Goal: Task Accomplishment & Management: Complete application form

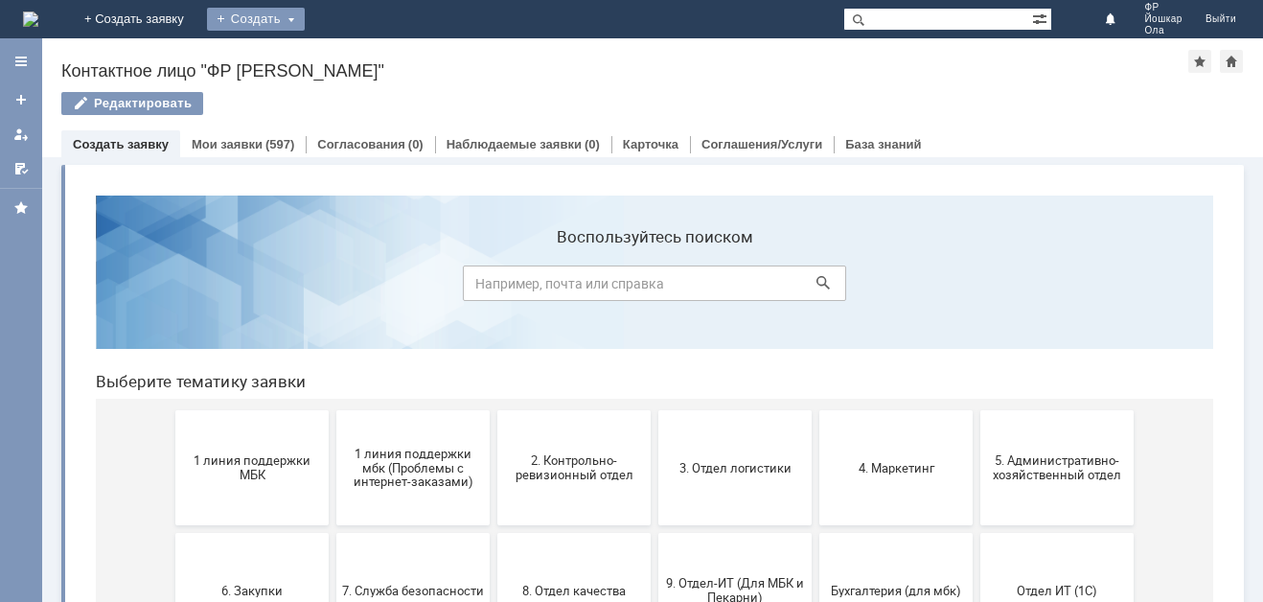
click at [305, 17] on div "Создать" at bounding box center [256, 19] width 98 height 23
click at [357, 48] on link "Заявка" at bounding box center [284, 57] width 146 height 23
click at [305, 12] on div "Создать" at bounding box center [256, 19] width 98 height 23
click at [357, 61] on link "Заявка" at bounding box center [284, 57] width 146 height 23
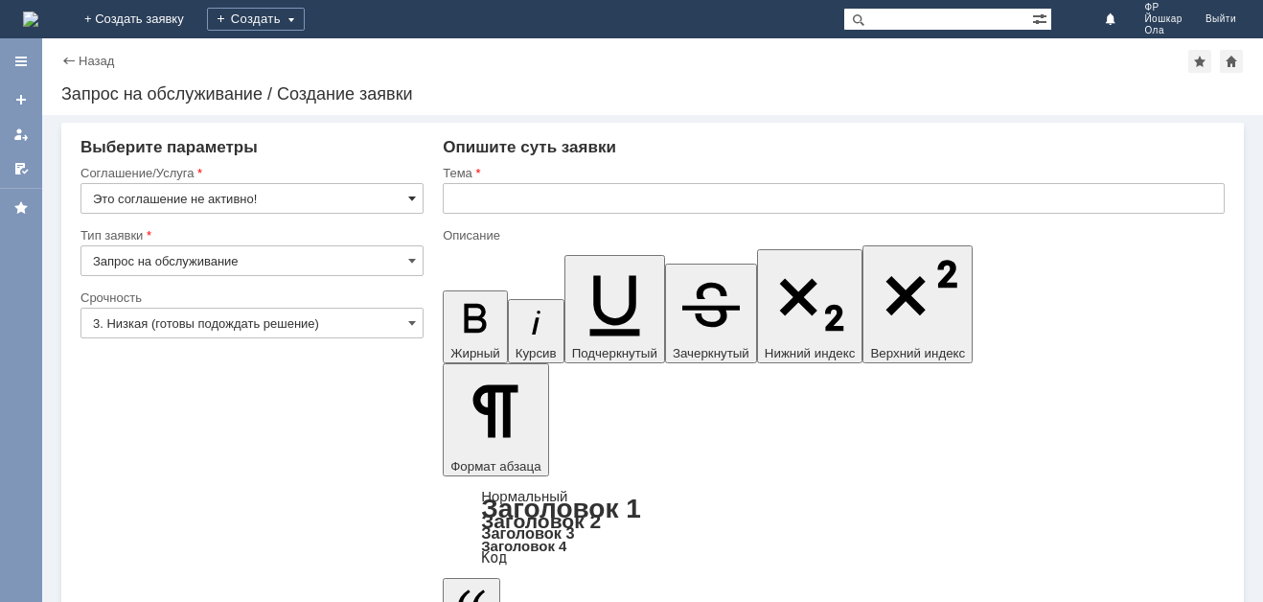
click at [408, 197] on span at bounding box center [412, 198] width 8 height 15
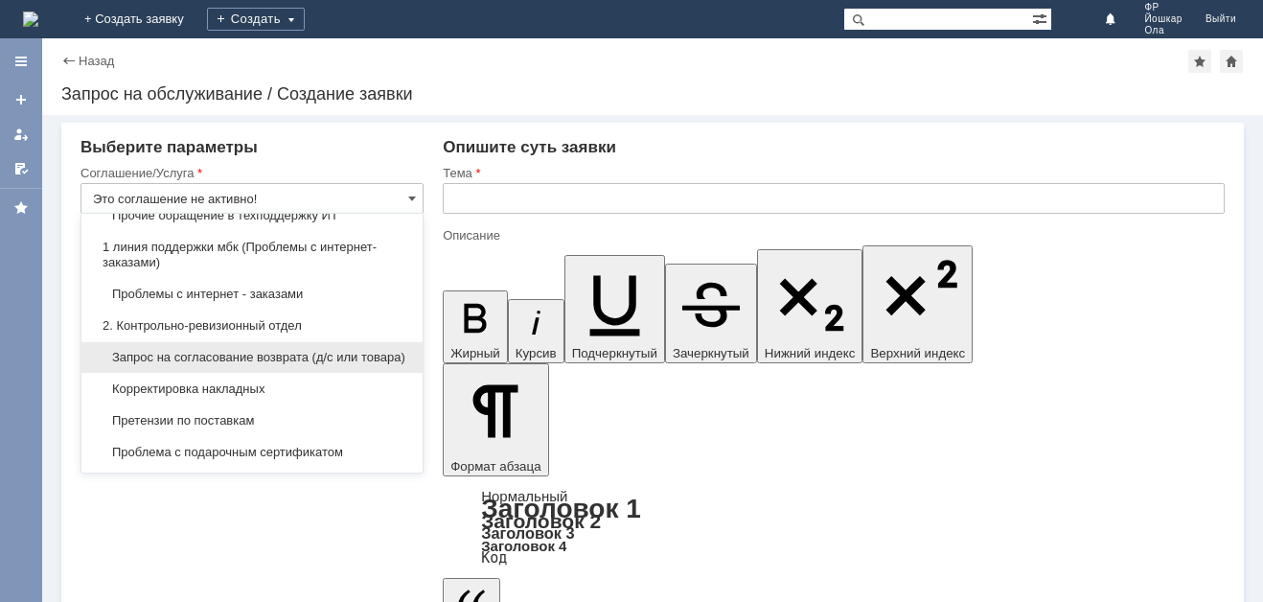
scroll to position [288, 0]
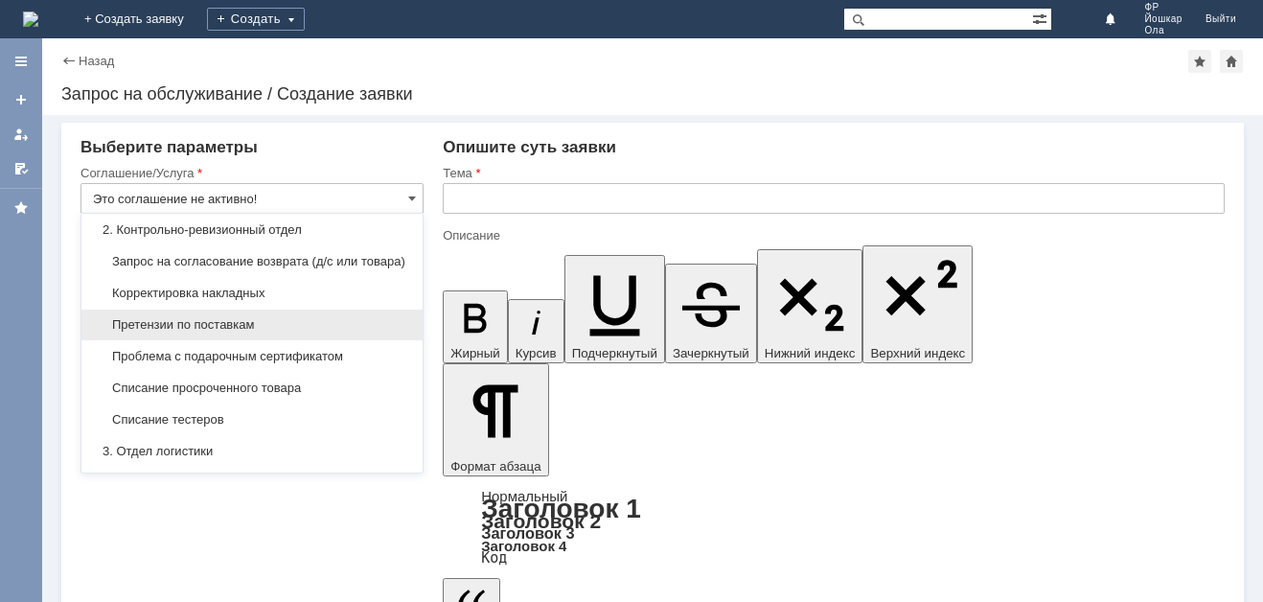
click at [162, 333] on span "Претензии по поставкам" at bounding box center [252, 324] width 318 height 15
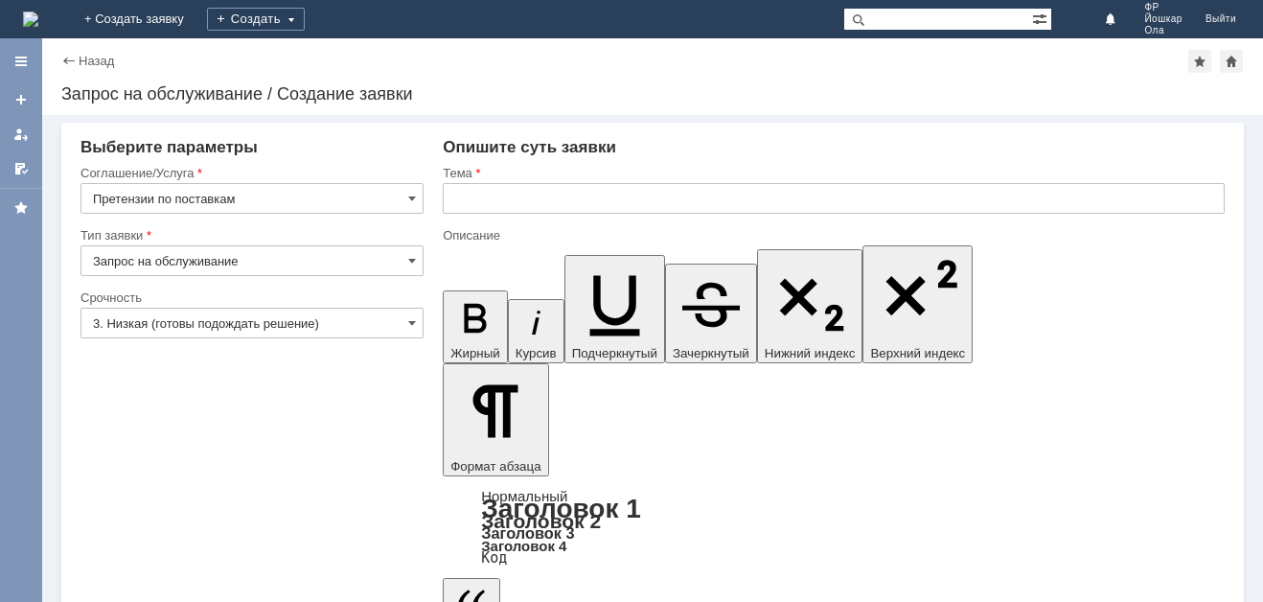
type input "Претензии по поставкам"
click at [408, 319] on span at bounding box center [412, 322] width 8 height 15
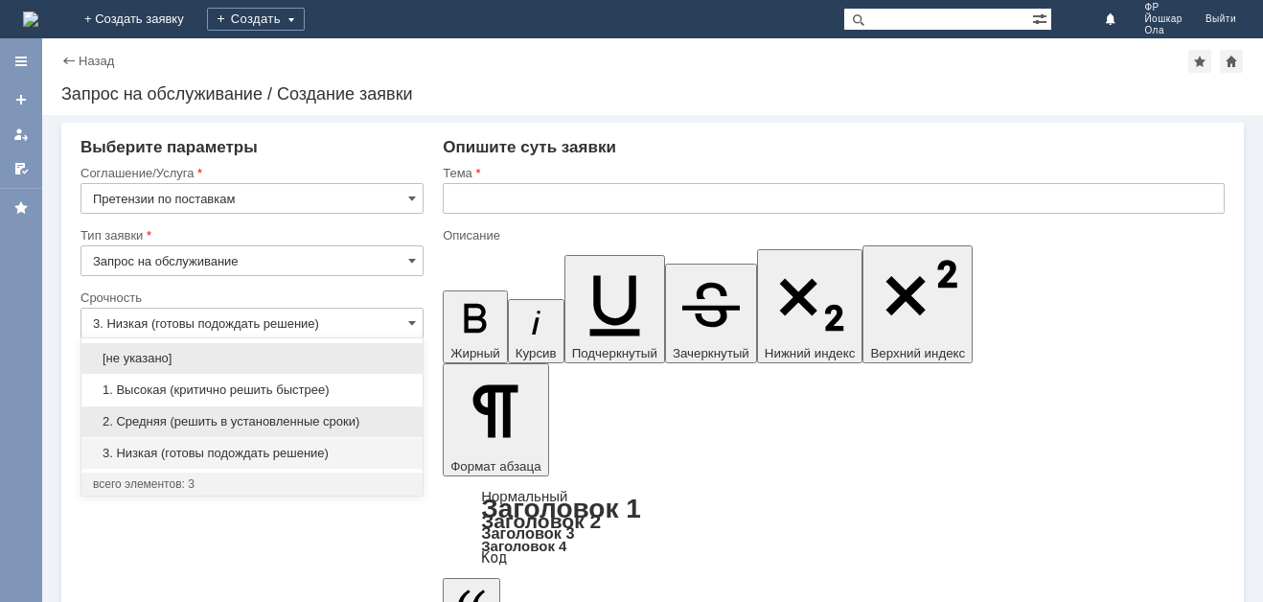
click at [198, 421] on span "2. Средняя (решить в установленные сроки)" at bounding box center [252, 421] width 318 height 15
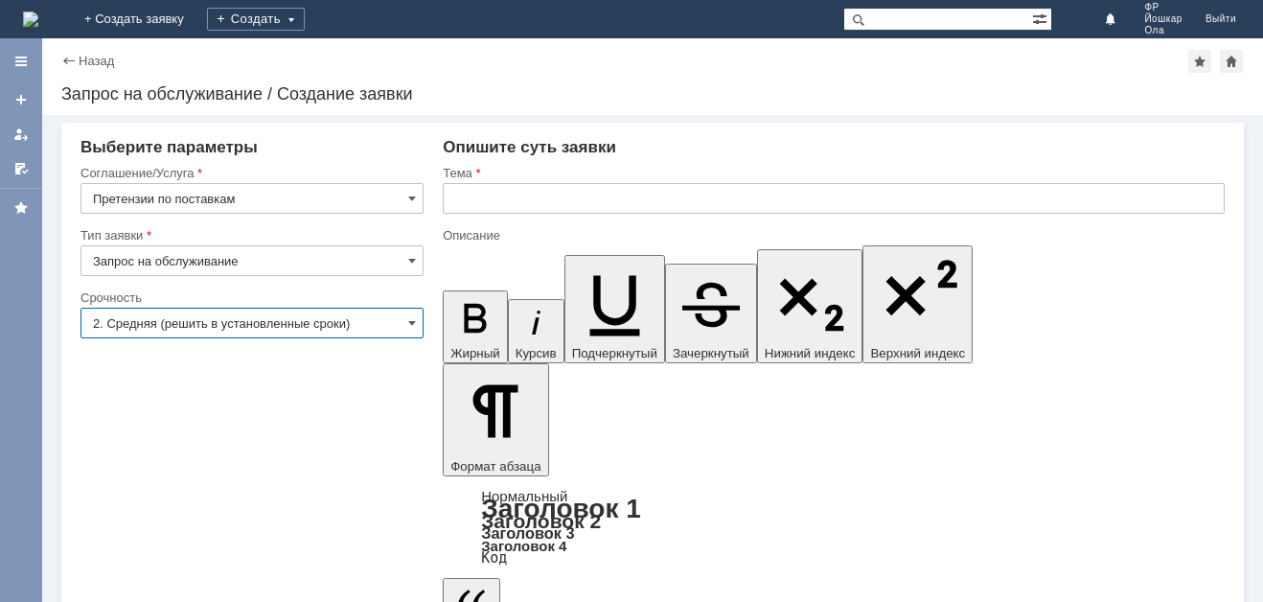
type input "2. Средняя (решить в установленные сроки)"
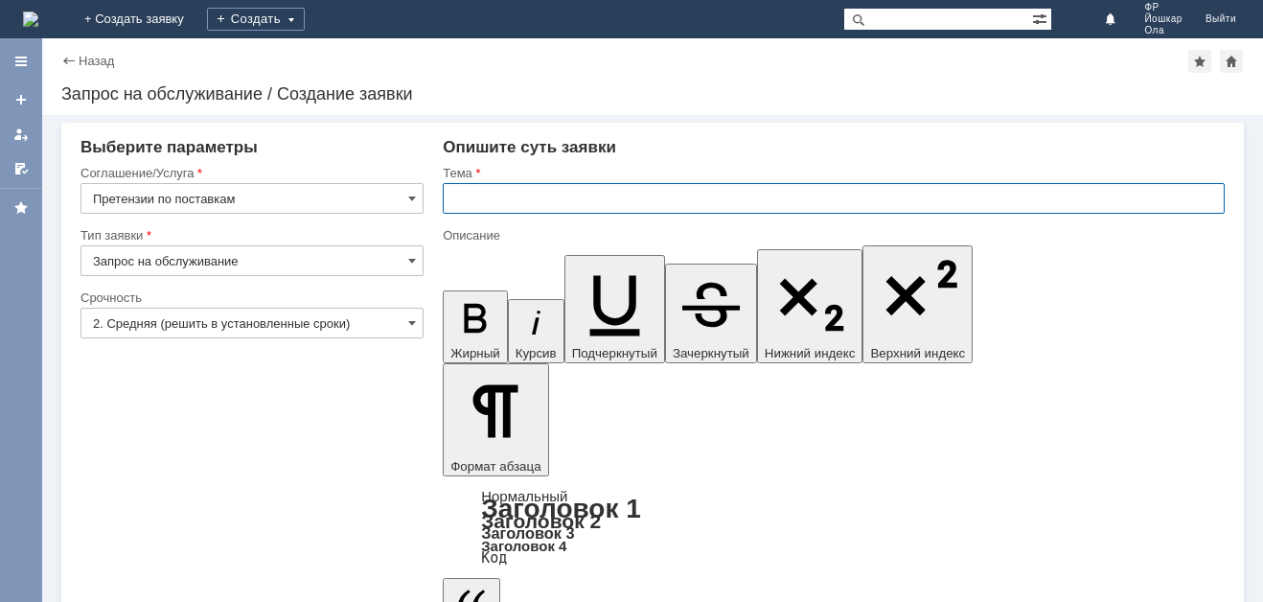
click at [492, 197] on input "text" at bounding box center [834, 198] width 782 height 31
type input "Претензии"
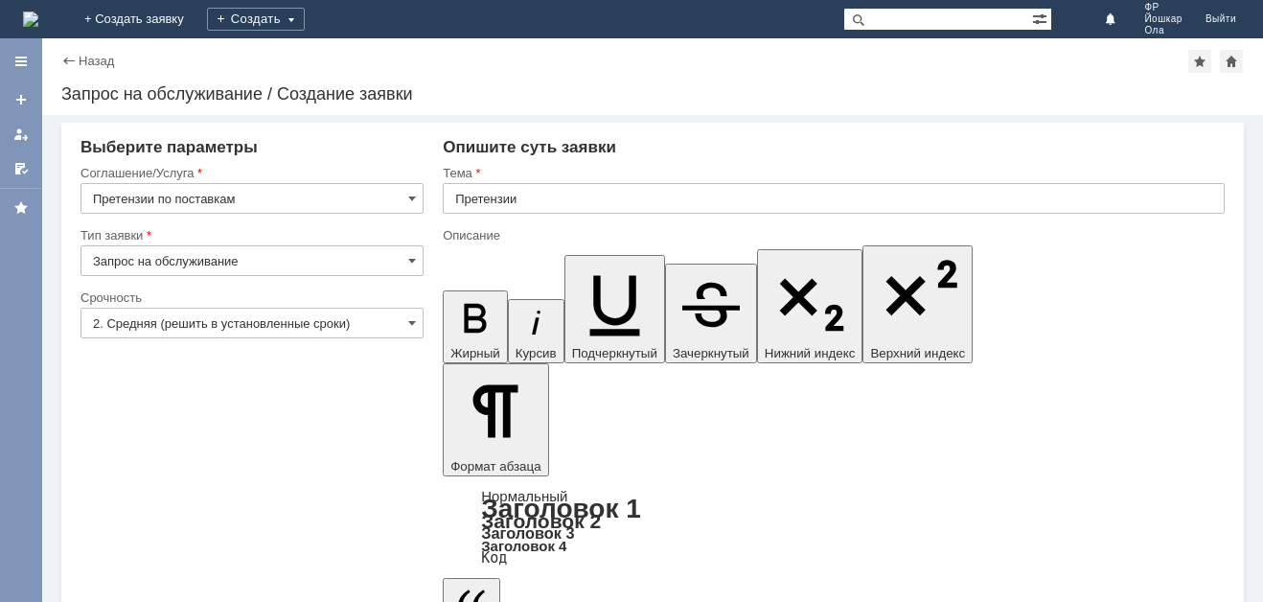
drag, startPoint x: 800, startPoint y: 5152, endPoint x: 715, endPoint y: 5167, distance: 86.7
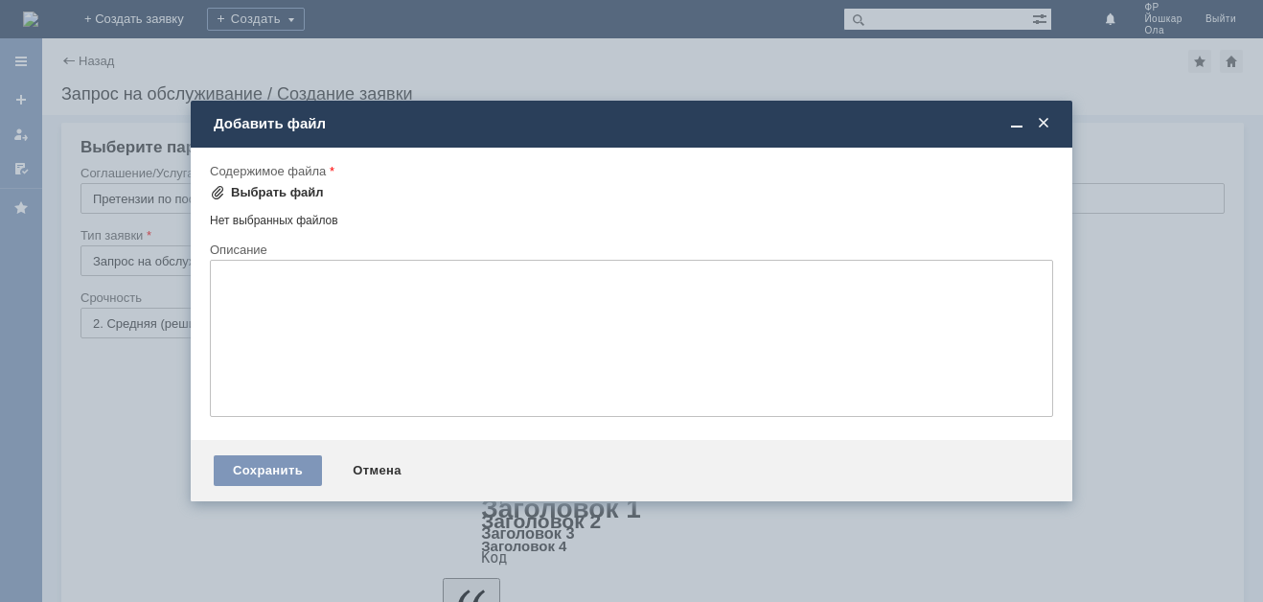
click at [294, 188] on div "Выбрать файл" at bounding box center [277, 192] width 93 height 15
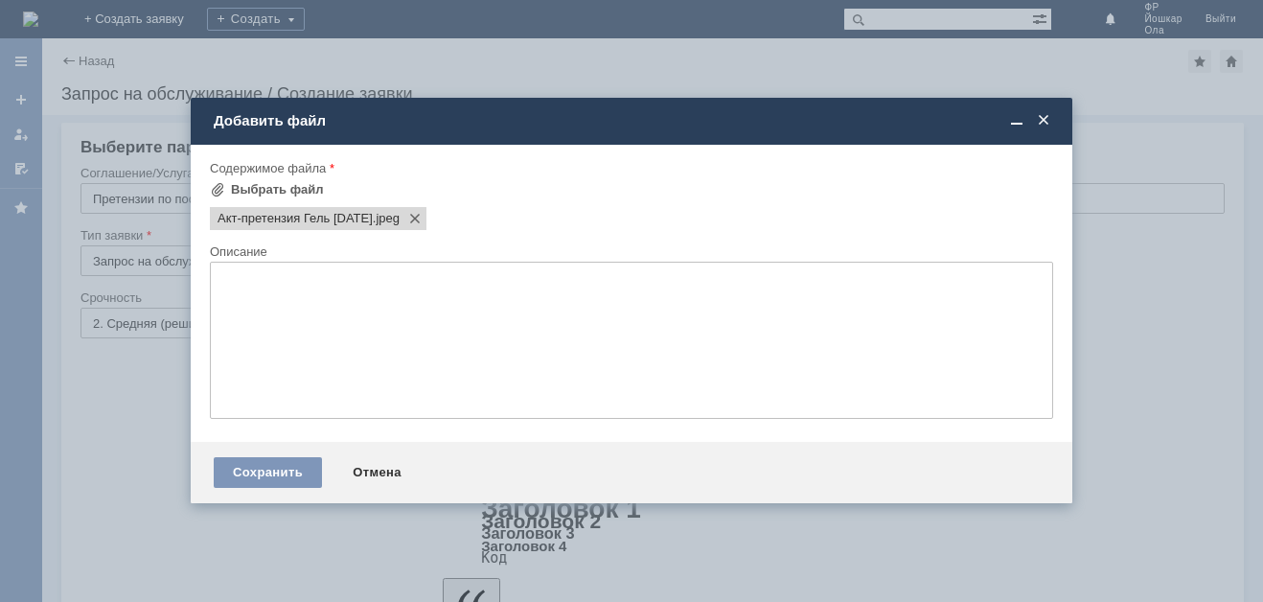
scroll to position [0, 0]
click at [275, 188] on div "Выбрать файл" at bounding box center [277, 189] width 93 height 15
click at [300, 186] on div "Выбрать файл" at bounding box center [277, 189] width 93 height 15
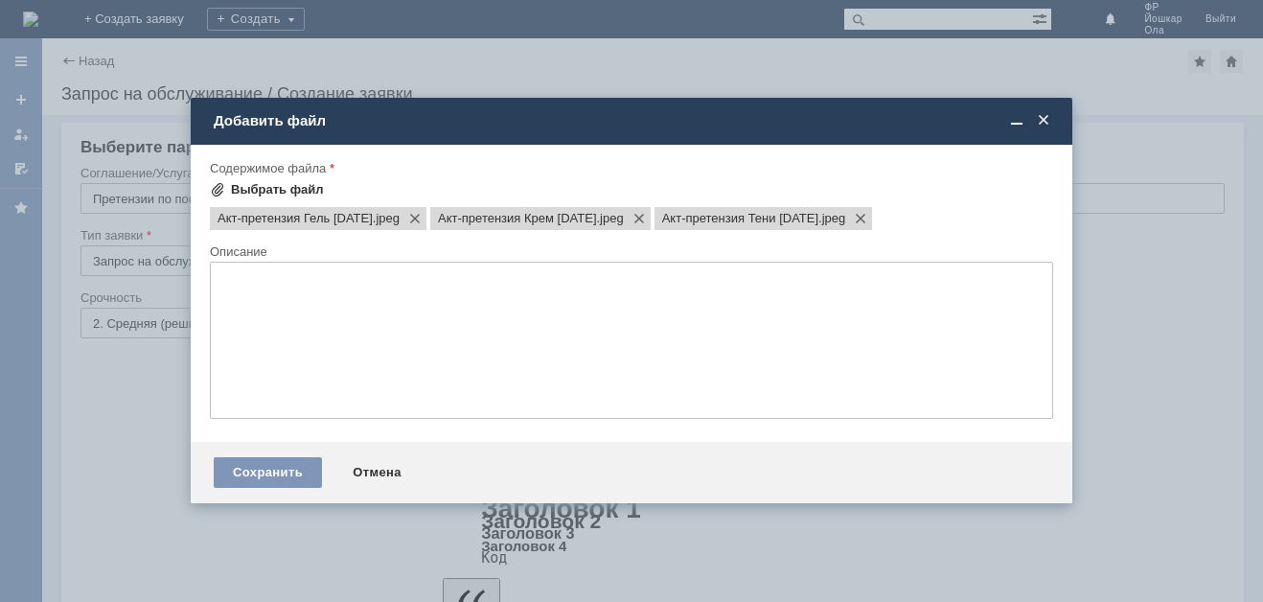
click at [289, 189] on div "Выбрать файл" at bounding box center [277, 189] width 93 height 15
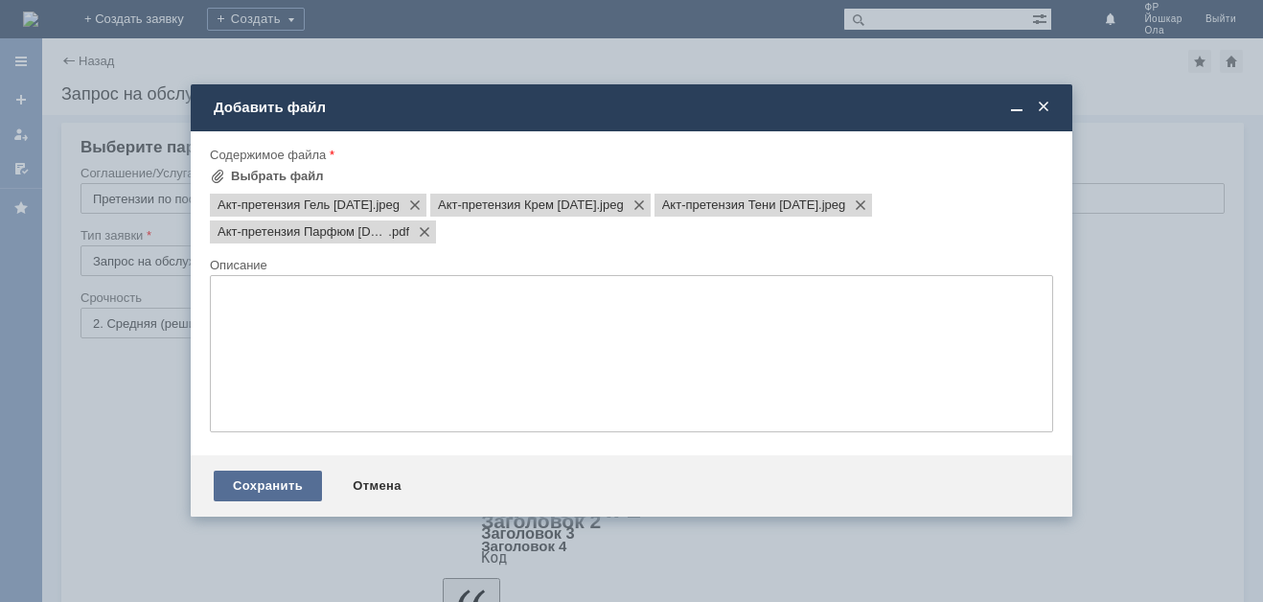
click at [260, 477] on div "Сохранить" at bounding box center [268, 486] width 108 height 31
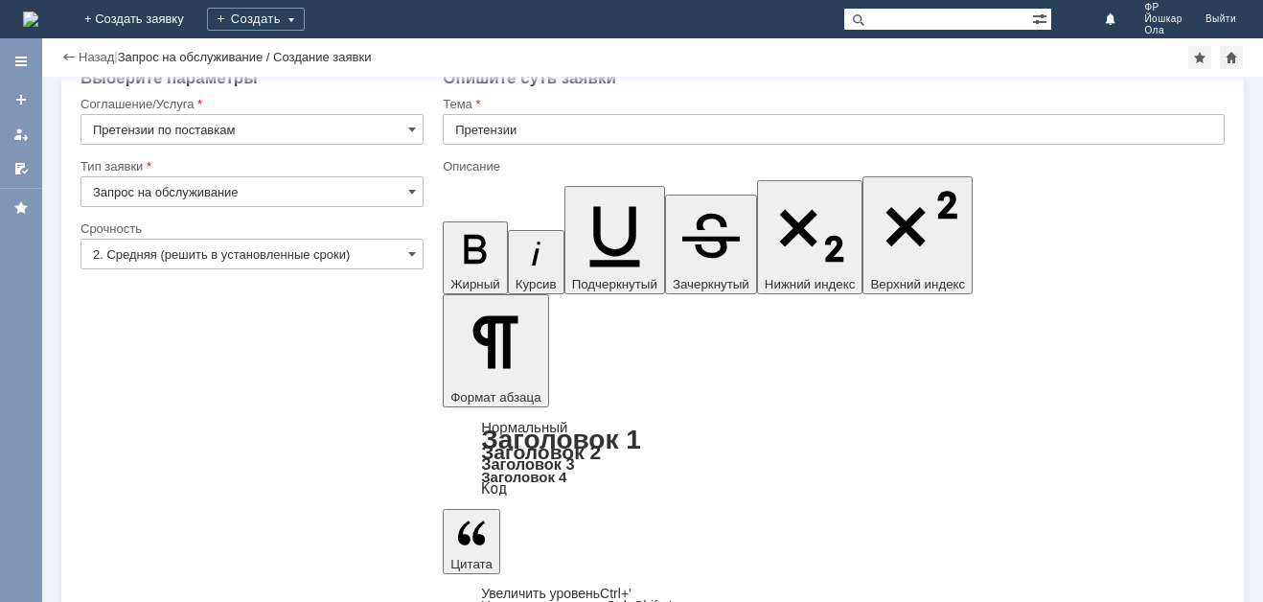
scroll to position [30, 0]
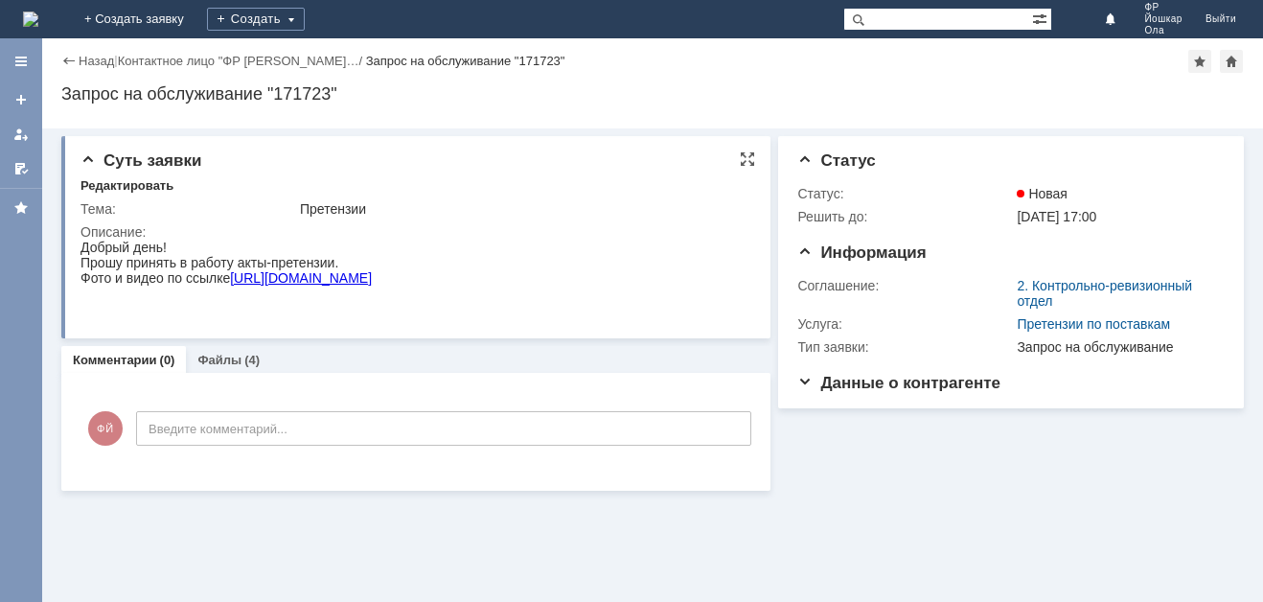
click at [372, 281] on link "[URL][DOMAIN_NAME]" at bounding box center [301, 277] width 142 height 15
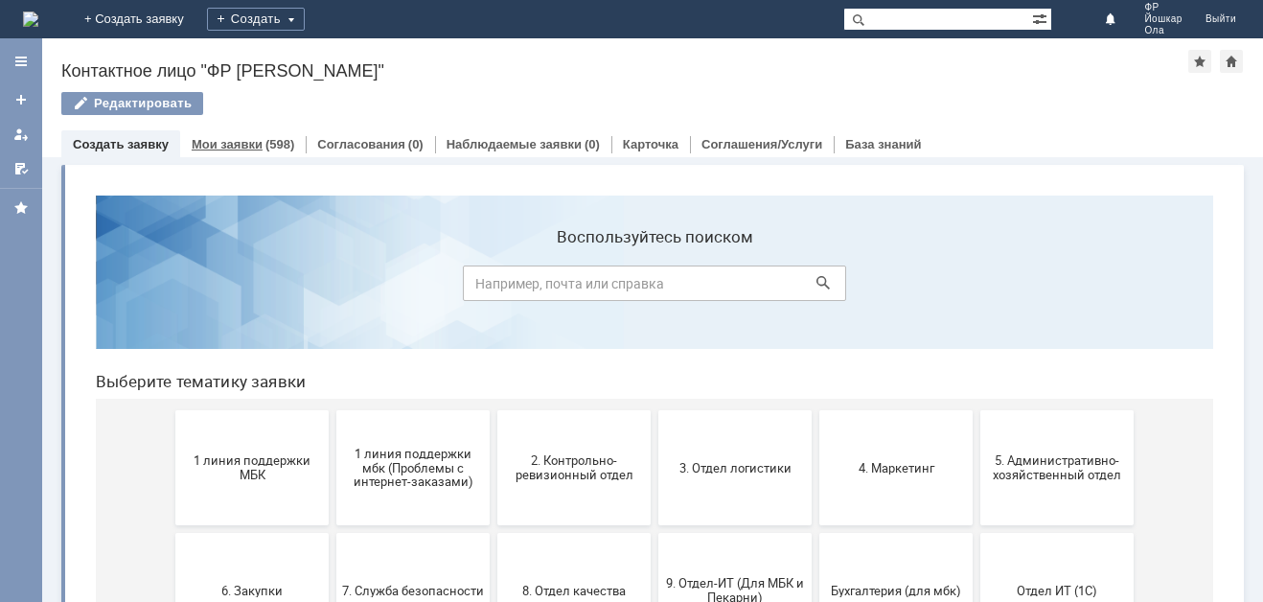
click at [242, 146] on link "Мои заявки" at bounding box center [227, 144] width 71 height 14
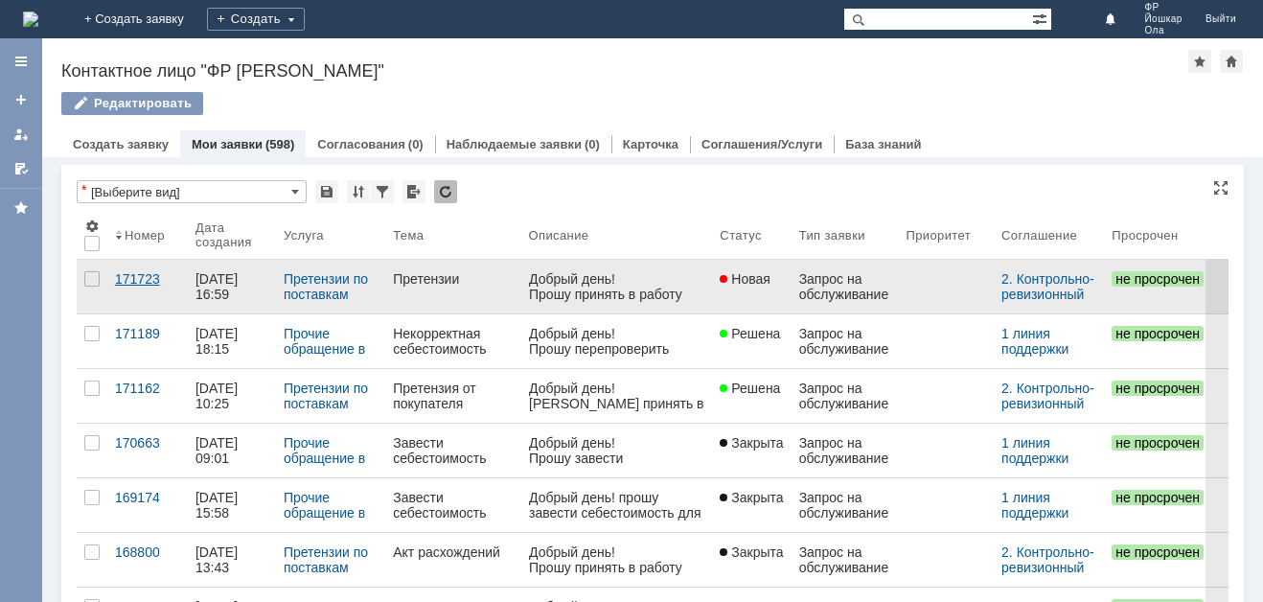
click at [186, 295] on link "171723" at bounding box center [147, 287] width 81 height 54
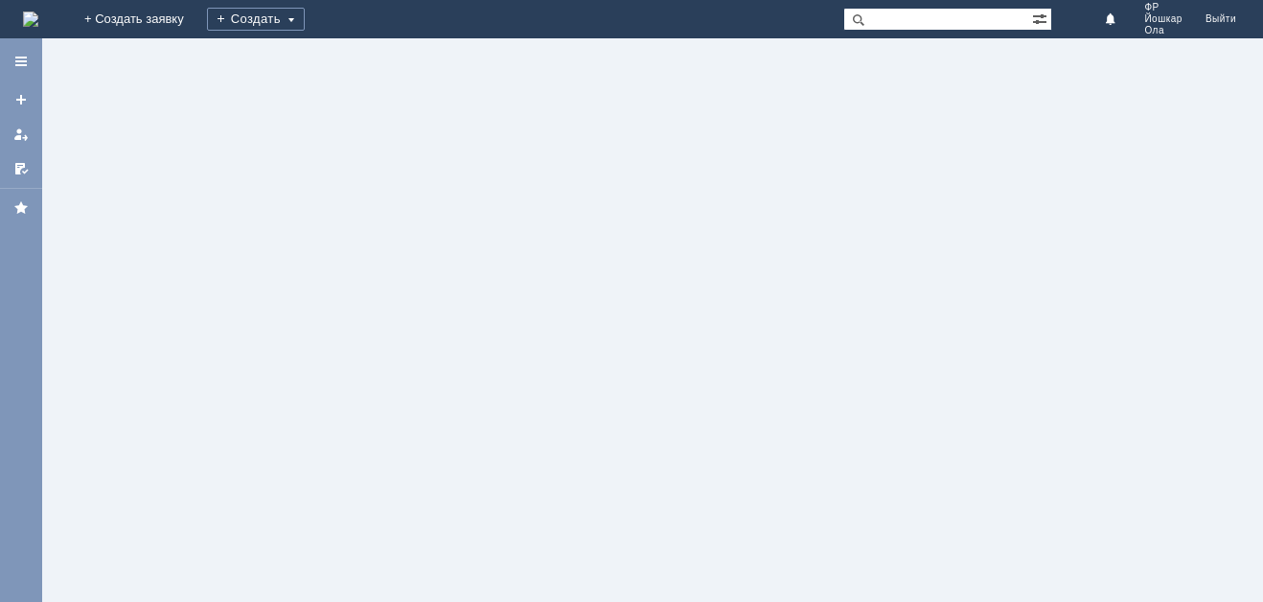
click at [186, 295] on div at bounding box center [652, 320] width 1221 height 564
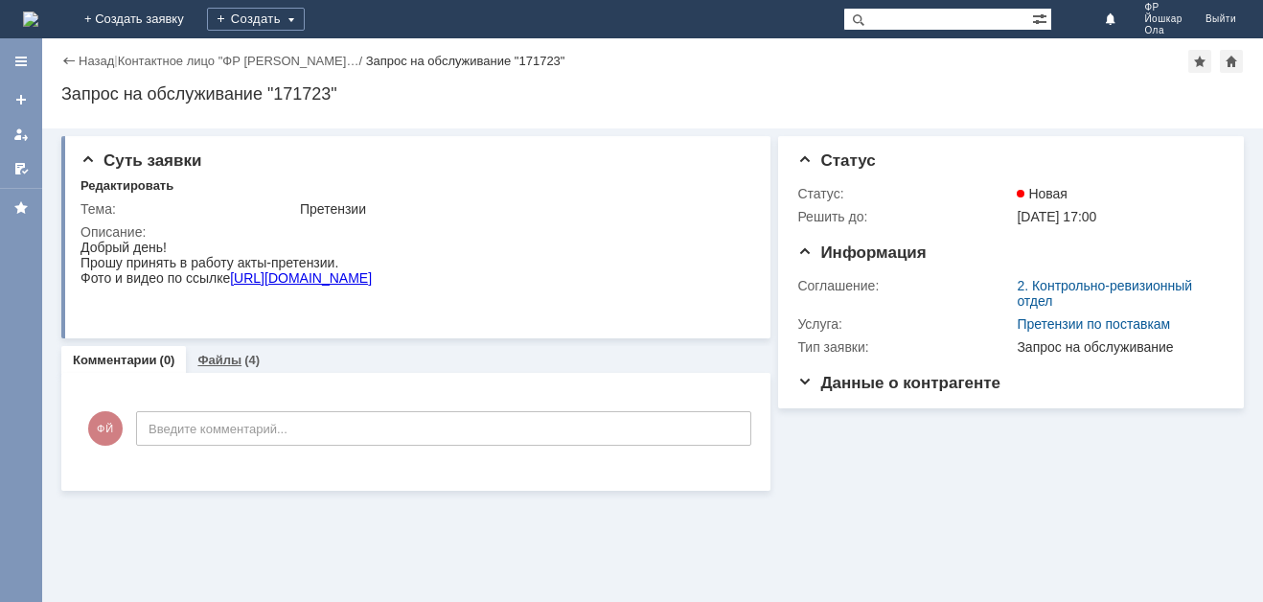
click at [221, 361] on link "Файлы" at bounding box center [219, 360] width 44 height 14
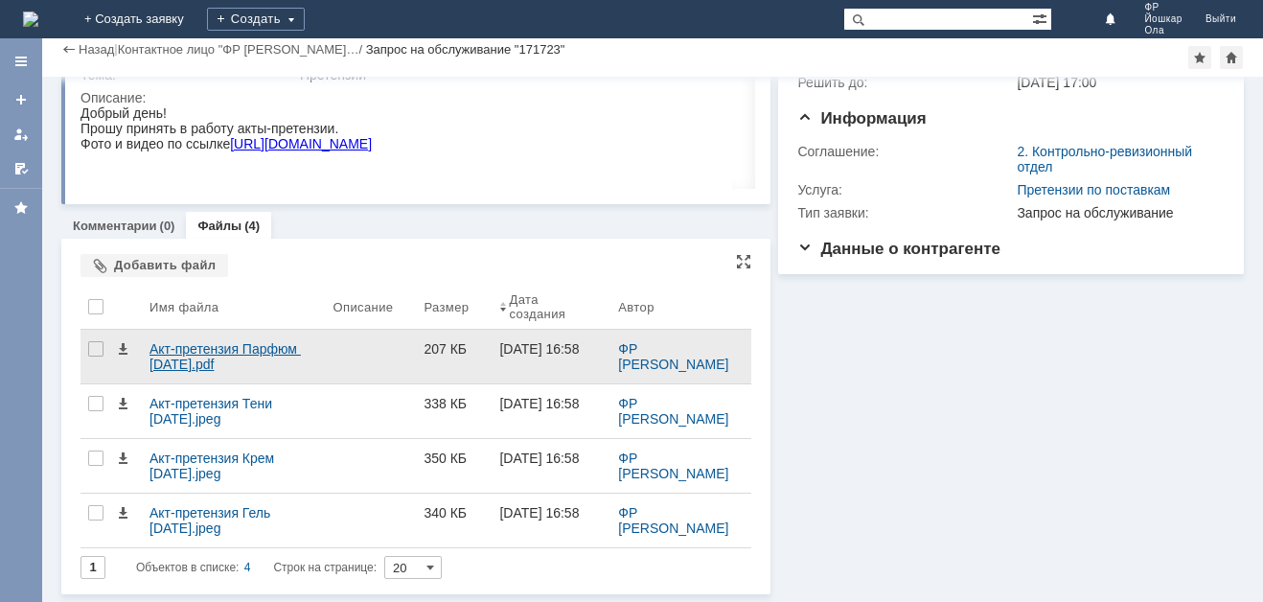
click at [238, 345] on div "Акт-претензия Парфюм [DATE].pdf" at bounding box center [234, 356] width 168 height 31
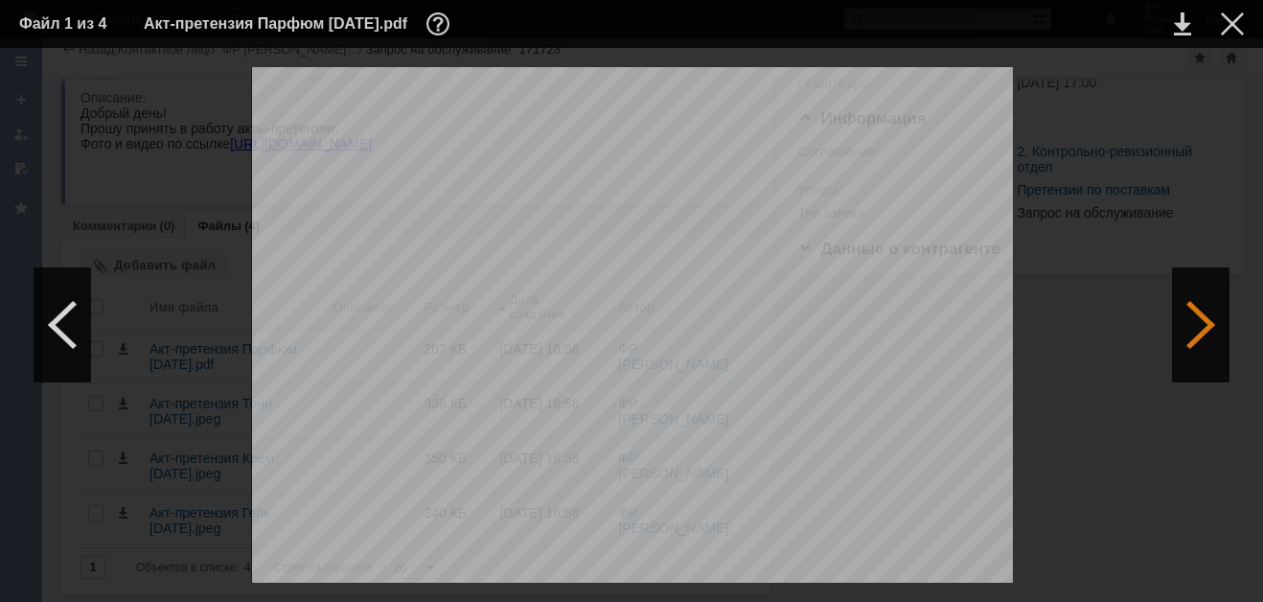
click at [1197, 336] on div at bounding box center [1201, 324] width 58 height 115
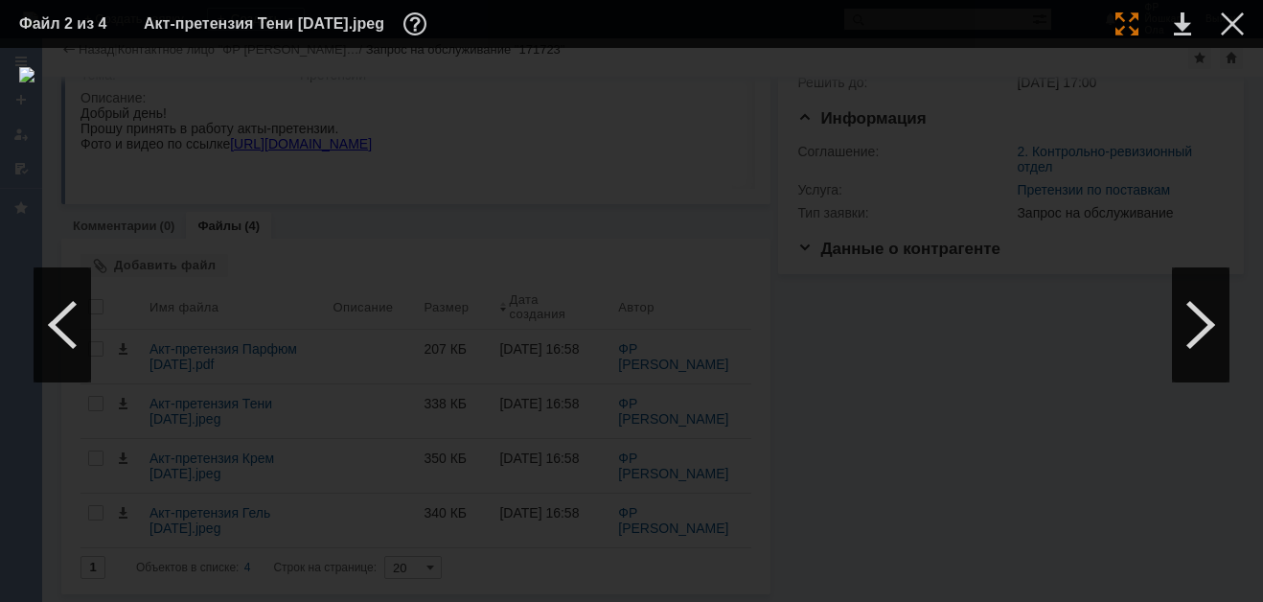
click at [1129, 24] on div at bounding box center [1127, 23] width 23 height 23
